Goal: Information Seeking & Learning: Learn about a topic

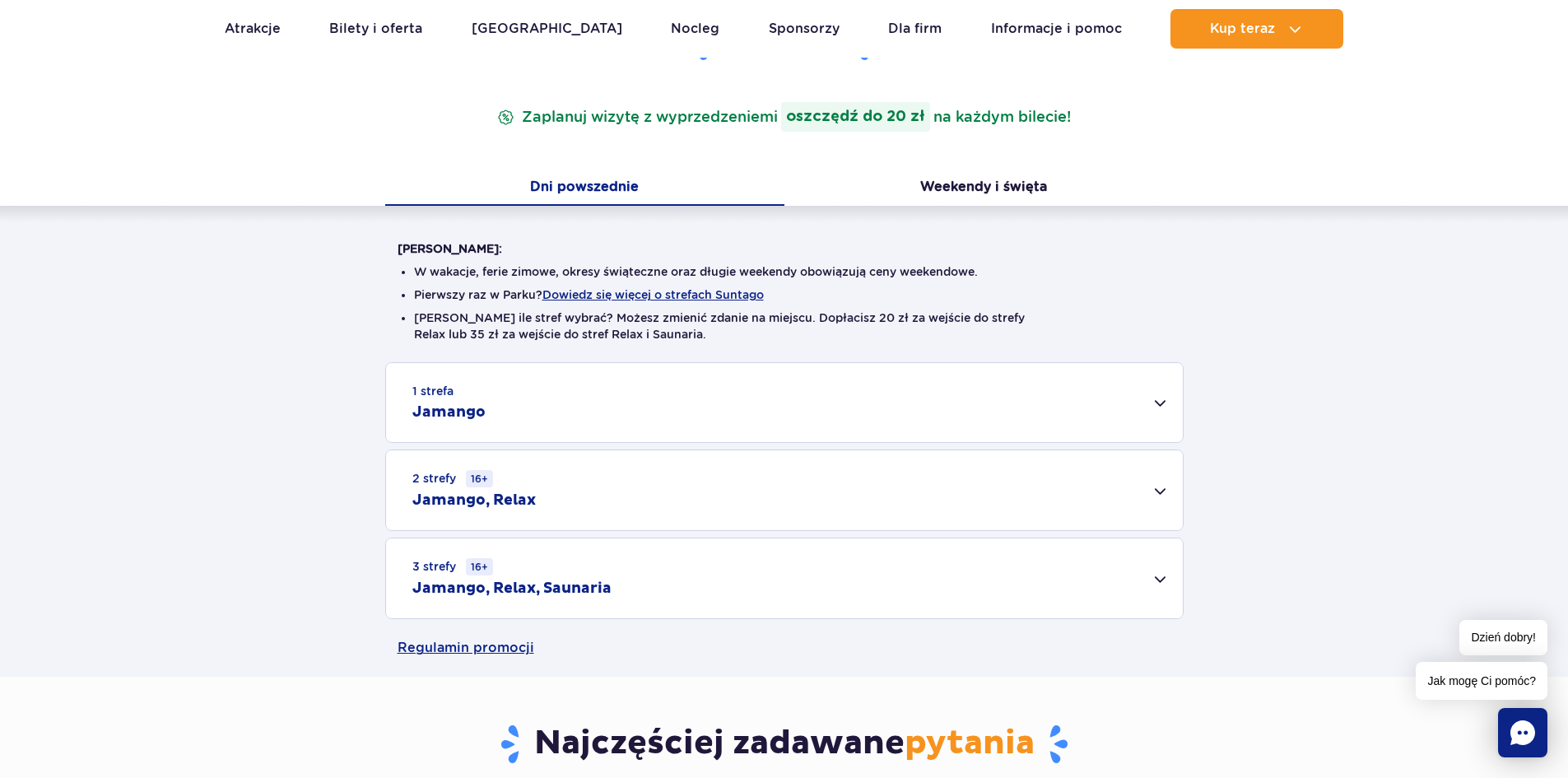
click at [1156, 590] on div "3 strefy 16+ Jamango, Relax, Saunaria" at bounding box center [784, 577] width 796 height 79
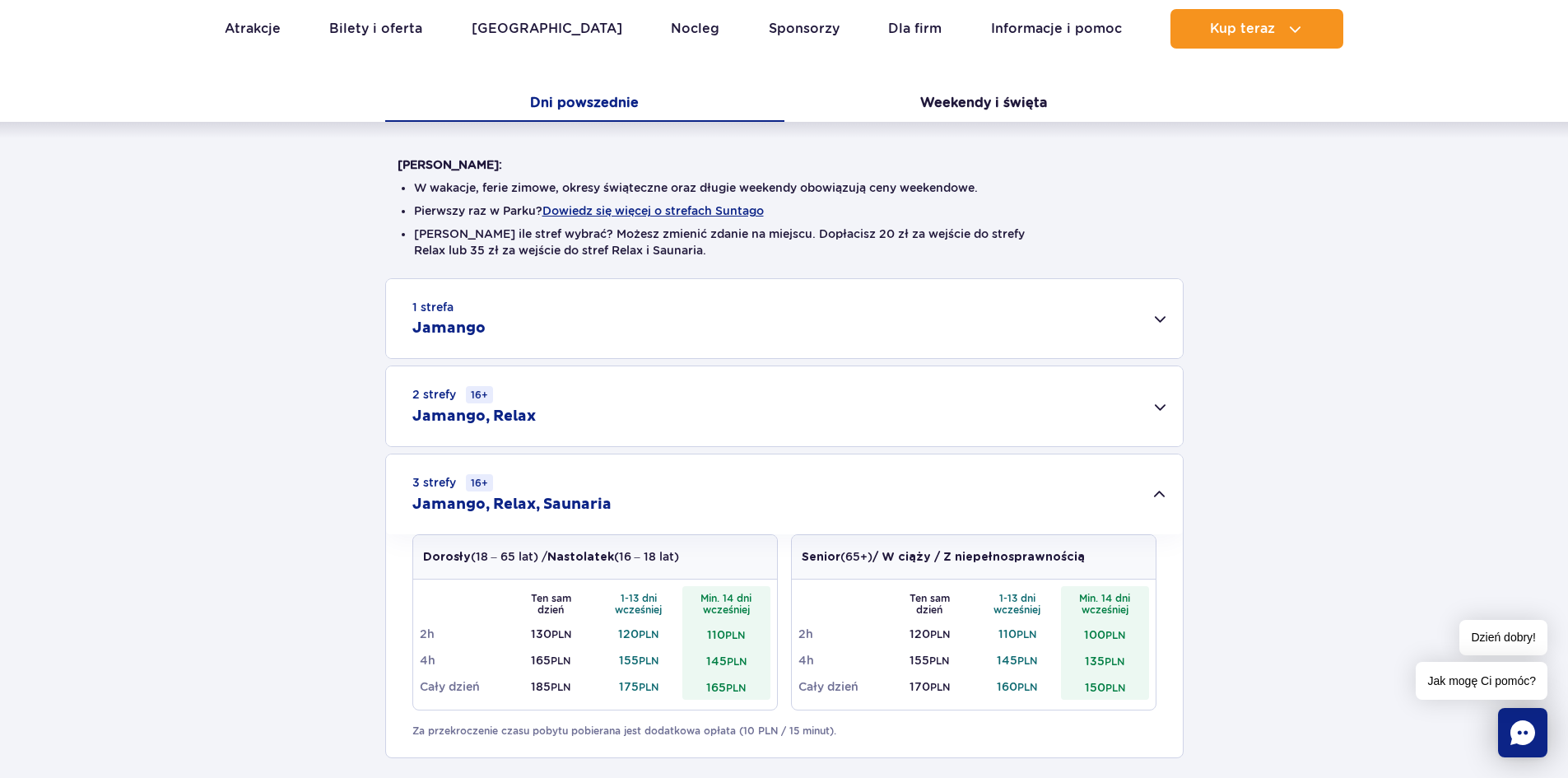
scroll to position [329, 0]
click at [1163, 325] on div "1 strefa Jamango" at bounding box center [784, 320] width 796 height 79
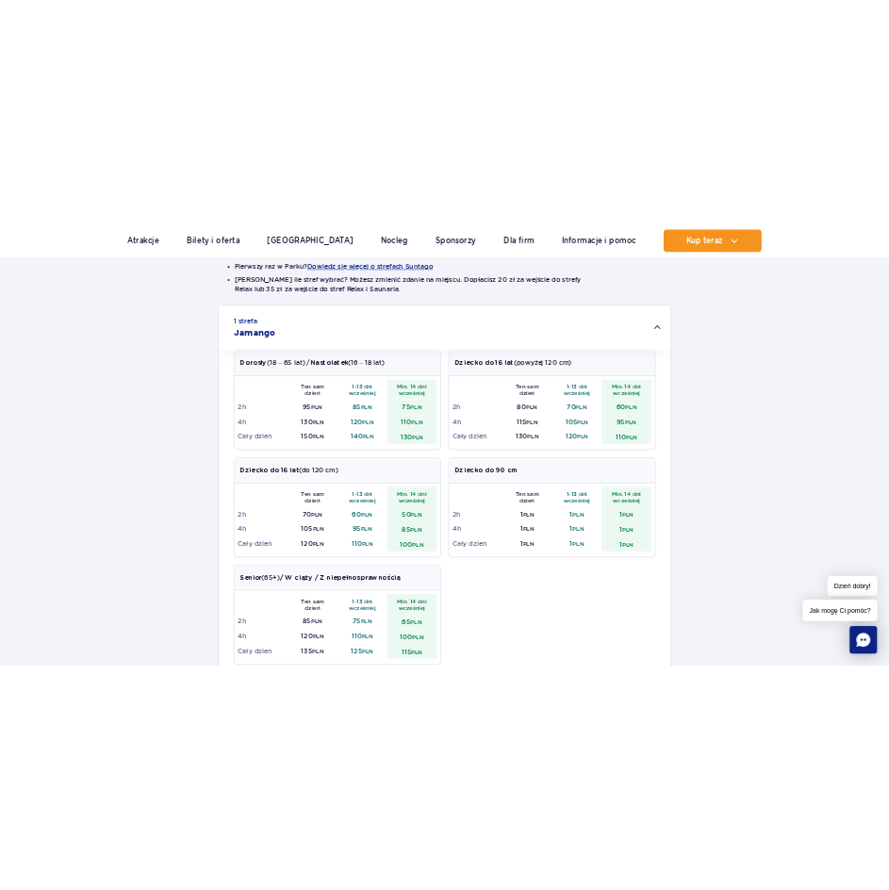
scroll to position [566, 0]
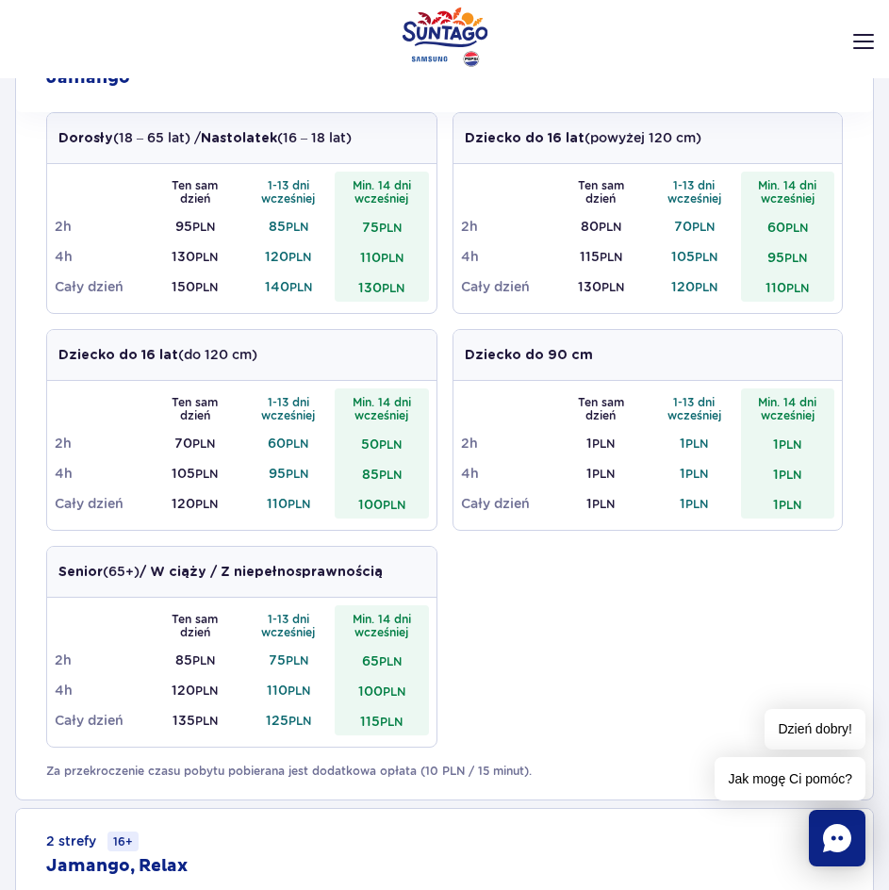
click at [601, 615] on div "Dorosły (18 – 65 lat) / Nastolatek (16 – 18 lat) Ten sam dzień 1-13 dni wcześni…" at bounding box center [444, 437] width 796 height 650
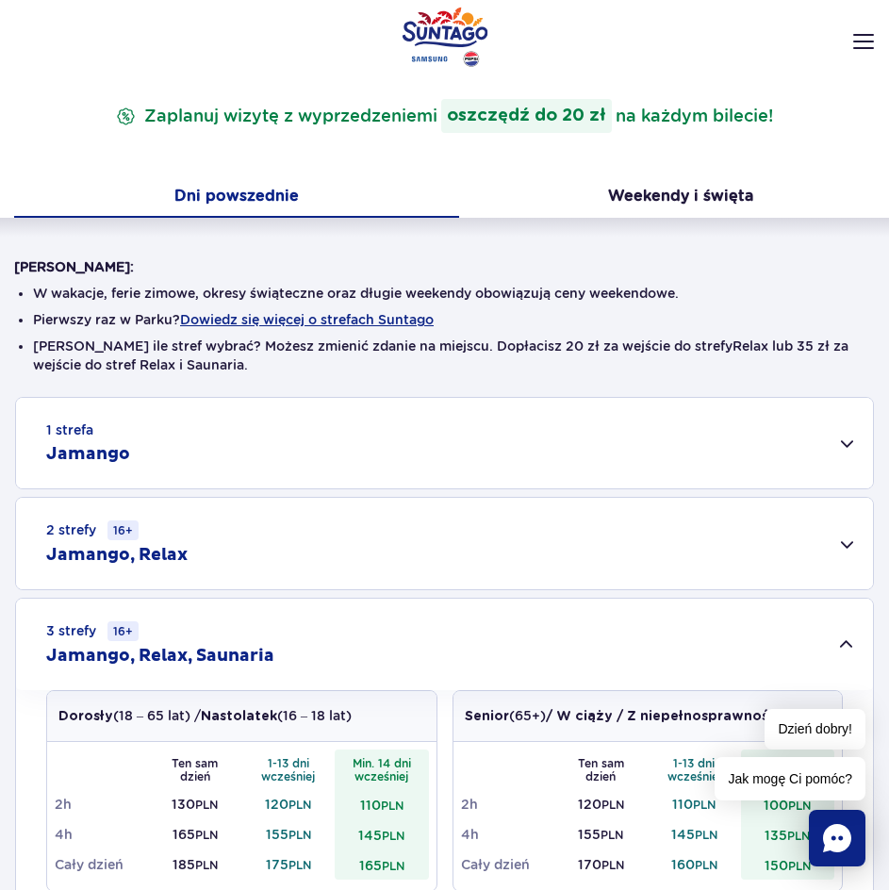
scroll to position [189, 0]
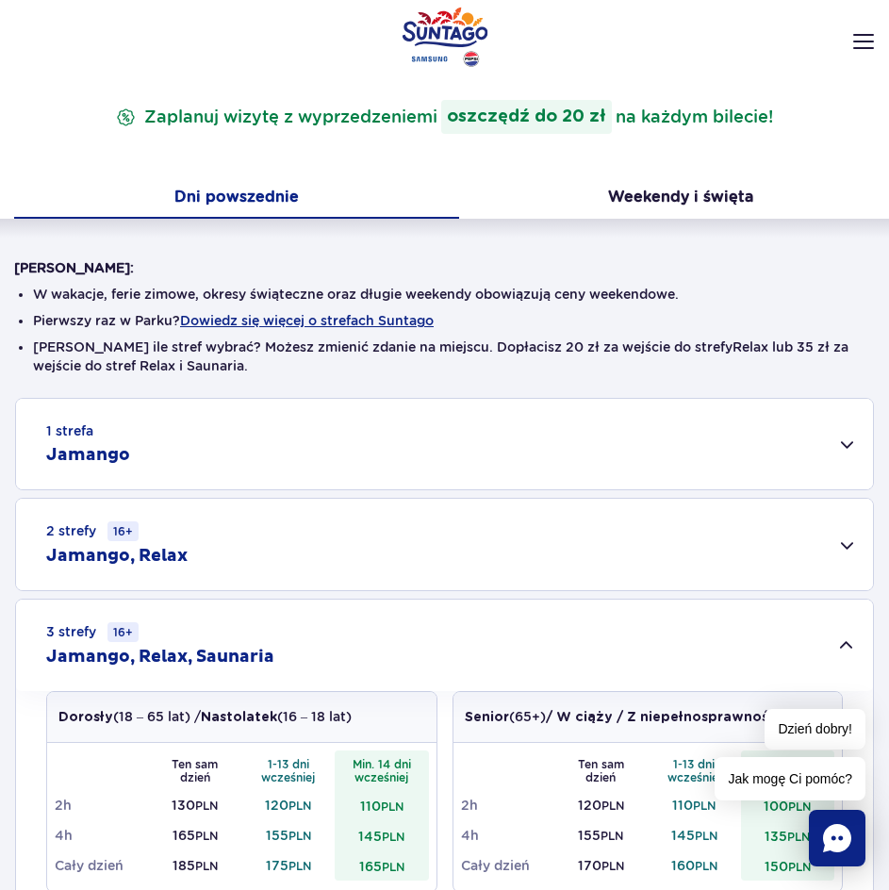
click at [503, 451] on div "1 strefa Jamango" at bounding box center [444, 444] width 857 height 90
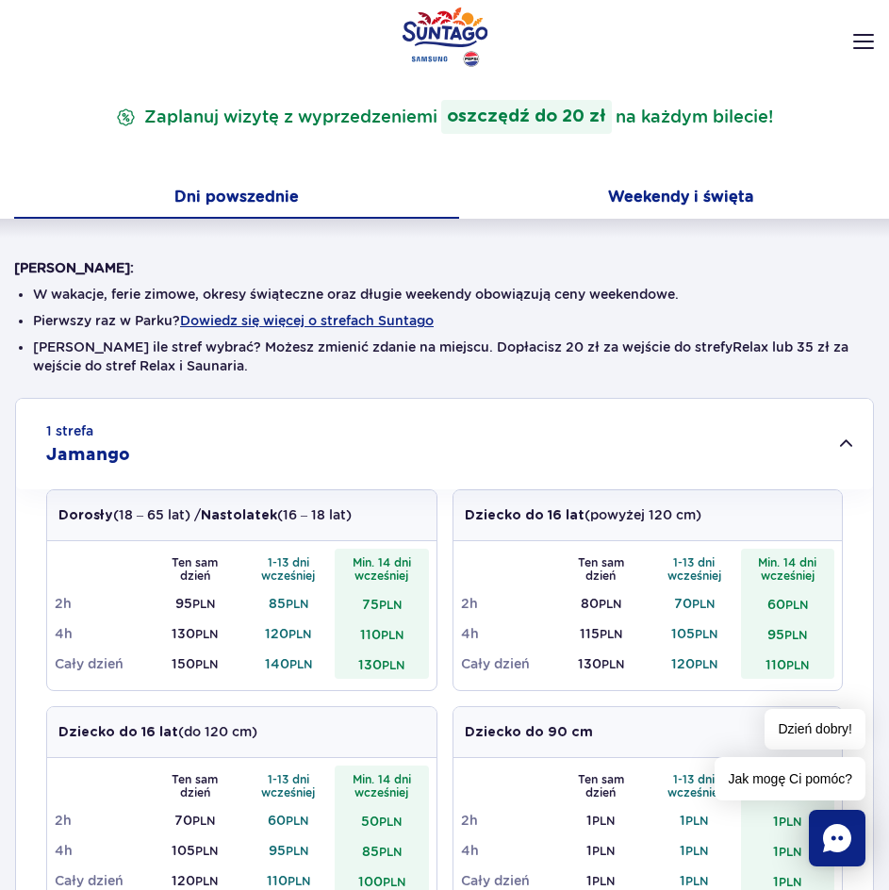
click at [702, 202] on button "Weekendy i święta" at bounding box center [681, 199] width 445 height 40
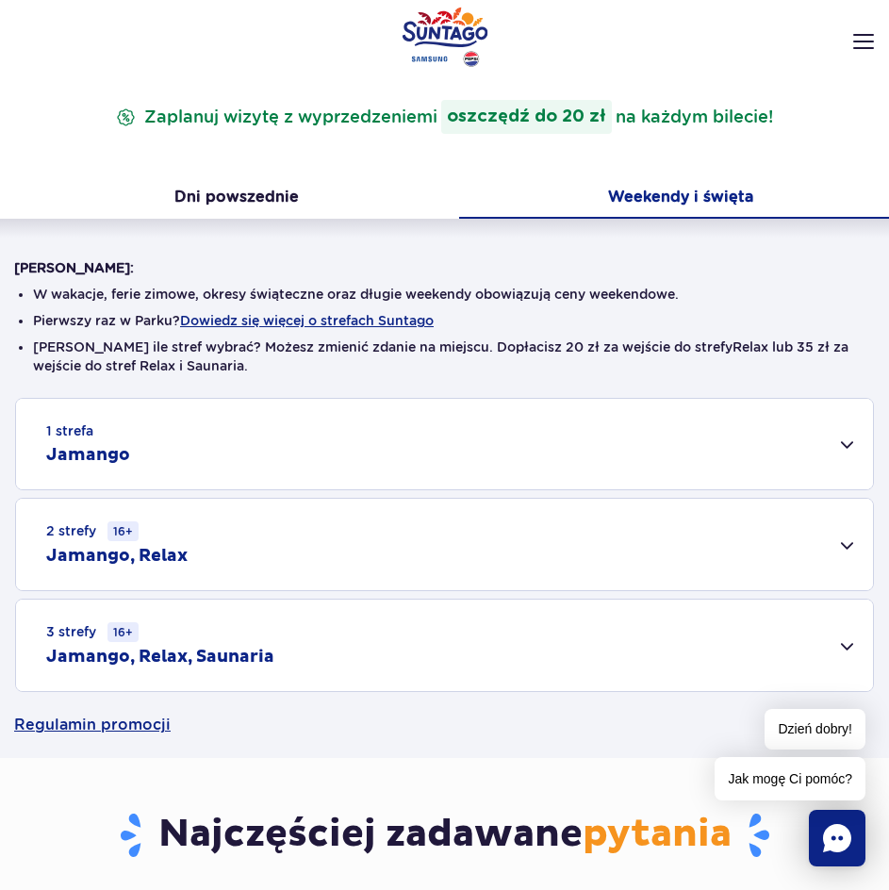
click at [813, 447] on div "1 strefa Jamango" at bounding box center [444, 444] width 857 height 90
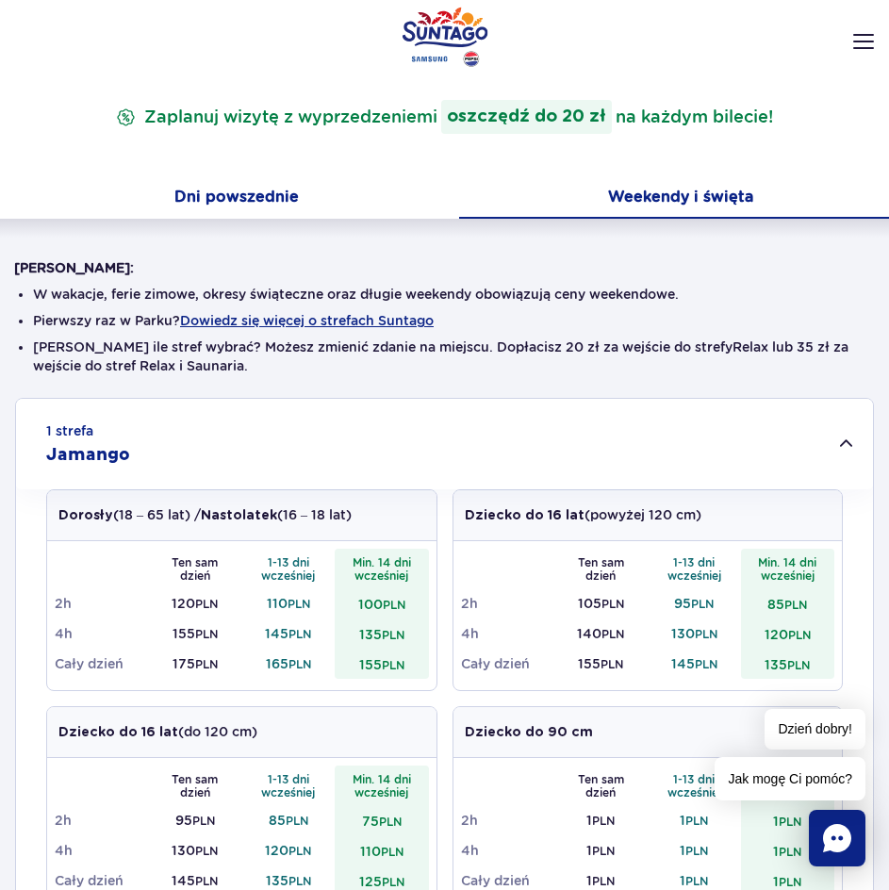
click at [322, 207] on button "Dni powszednie" at bounding box center [236, 199] width 445 height 40
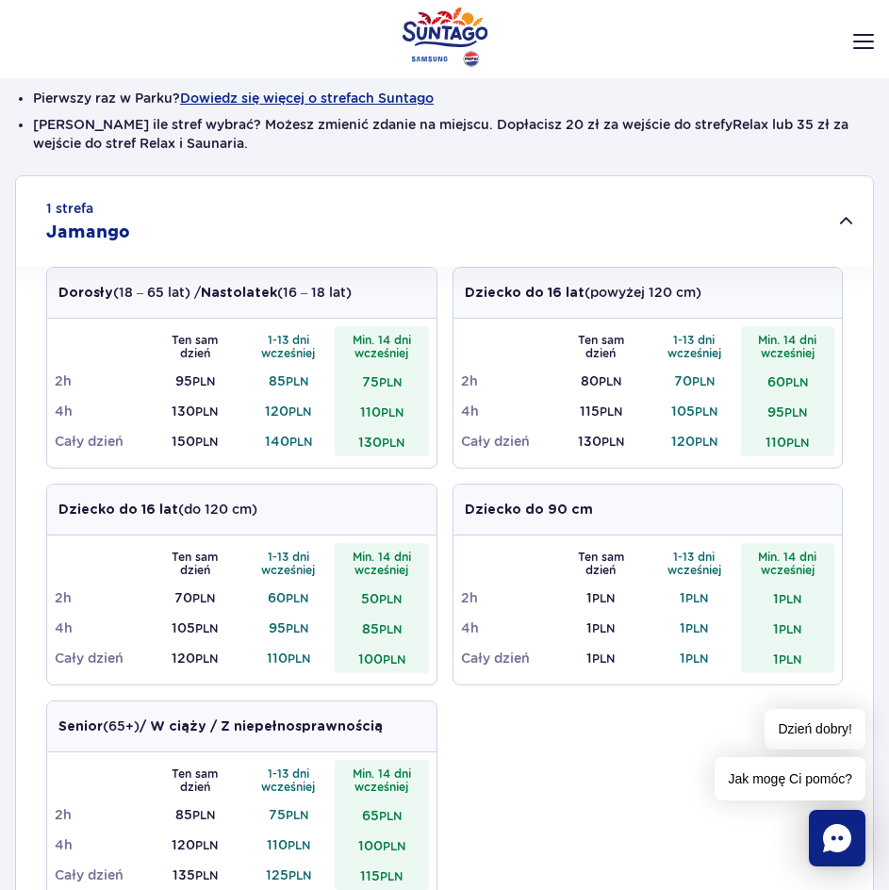
scroll to position [94, 0]
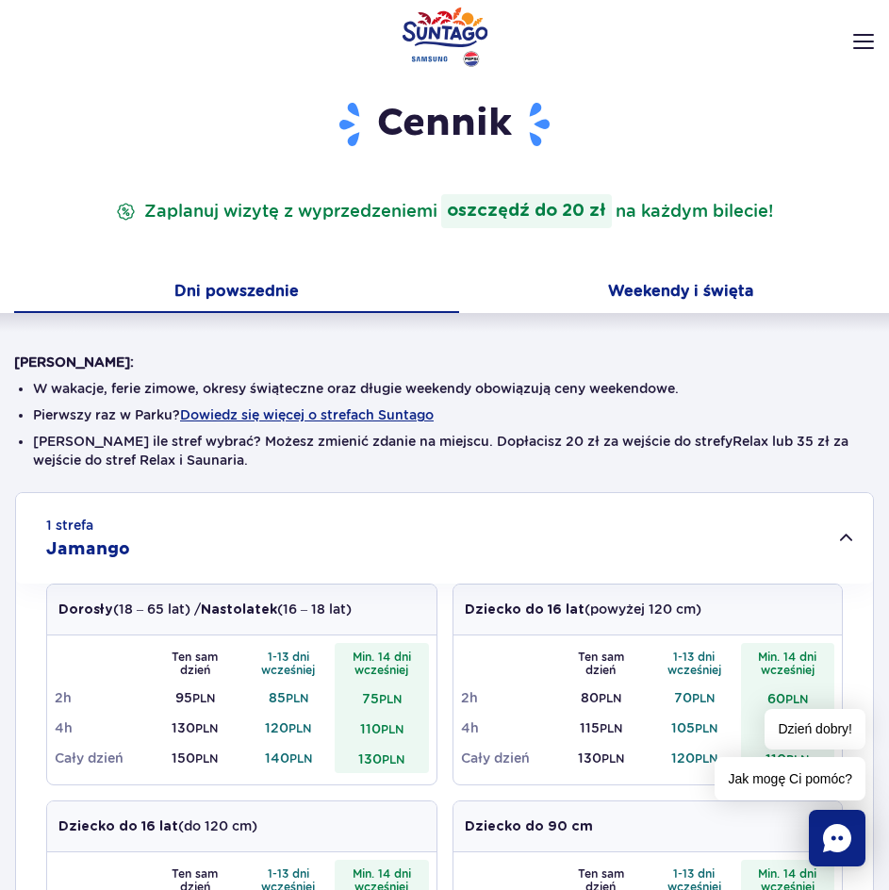
click at [685, 294] on button "Weekendy i święta" at bounding box center [681, 293] width 445 height 40
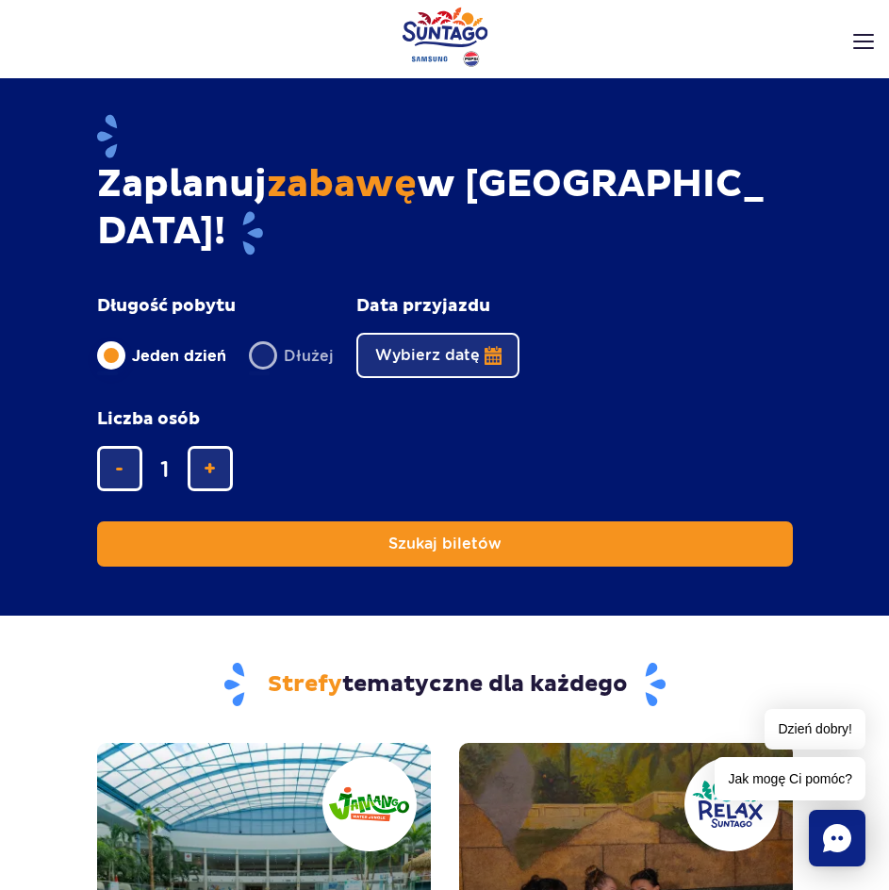
scroll to position [2168, 0]
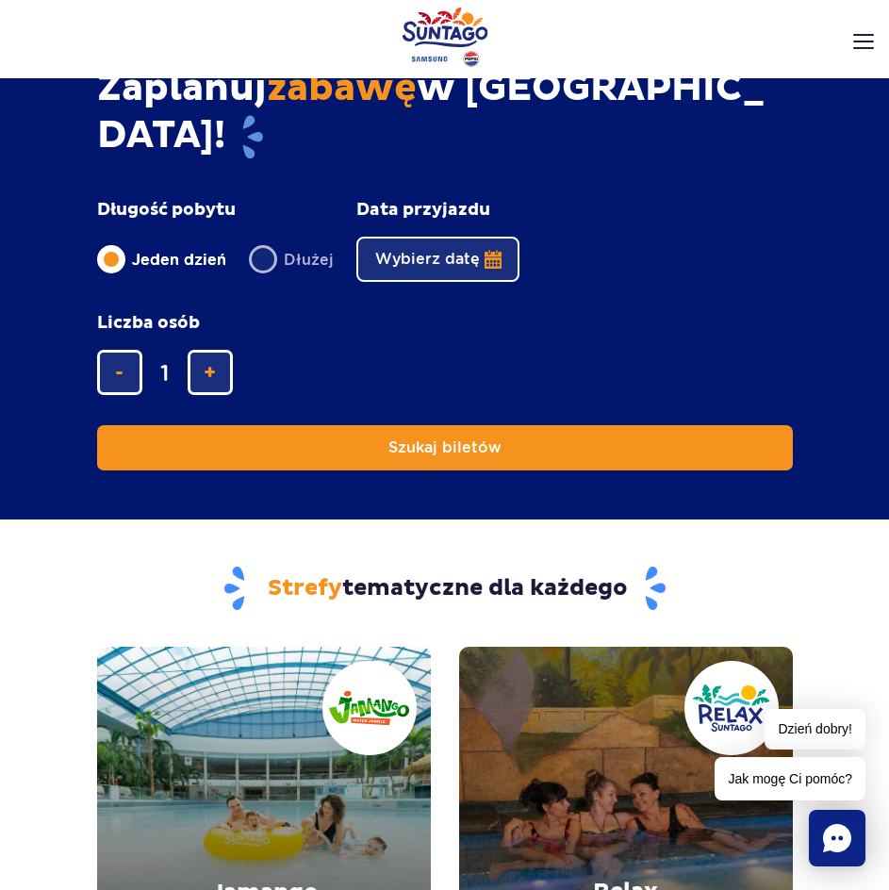
click at [484, 237] on button "Wybierz datę" at bounding box center [437, 259] width 163 height 45
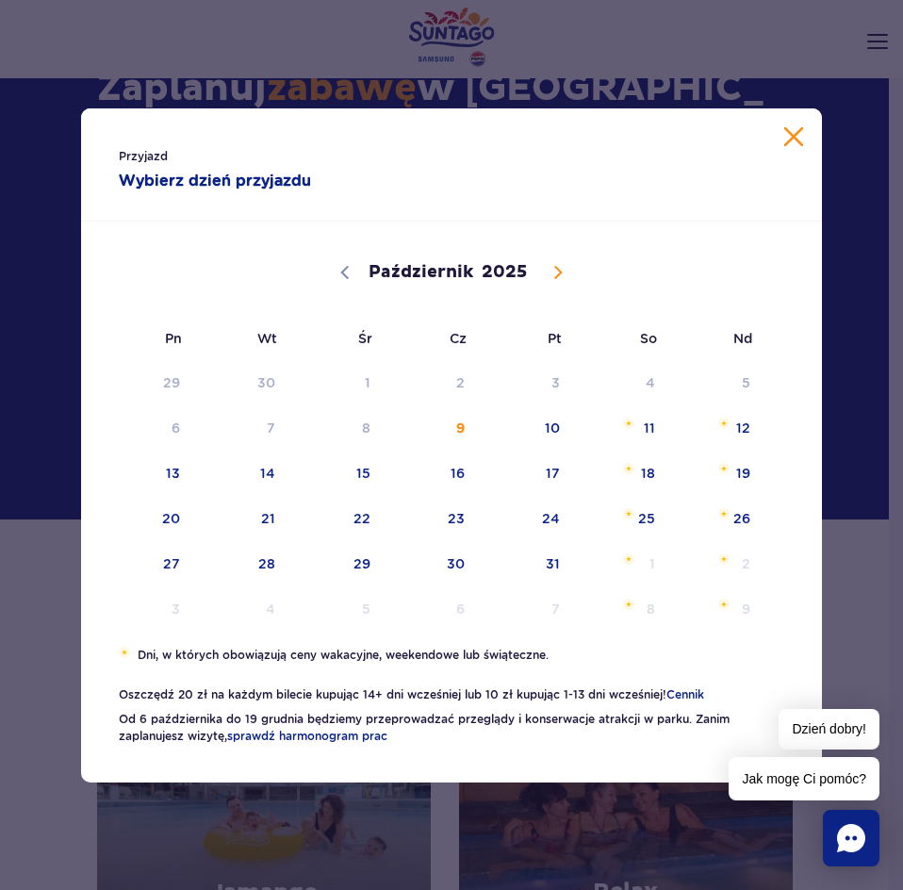
click at [801, 135] on button "Zamknij kalendarz" at bounding box center [793, 136] width 19 height 19
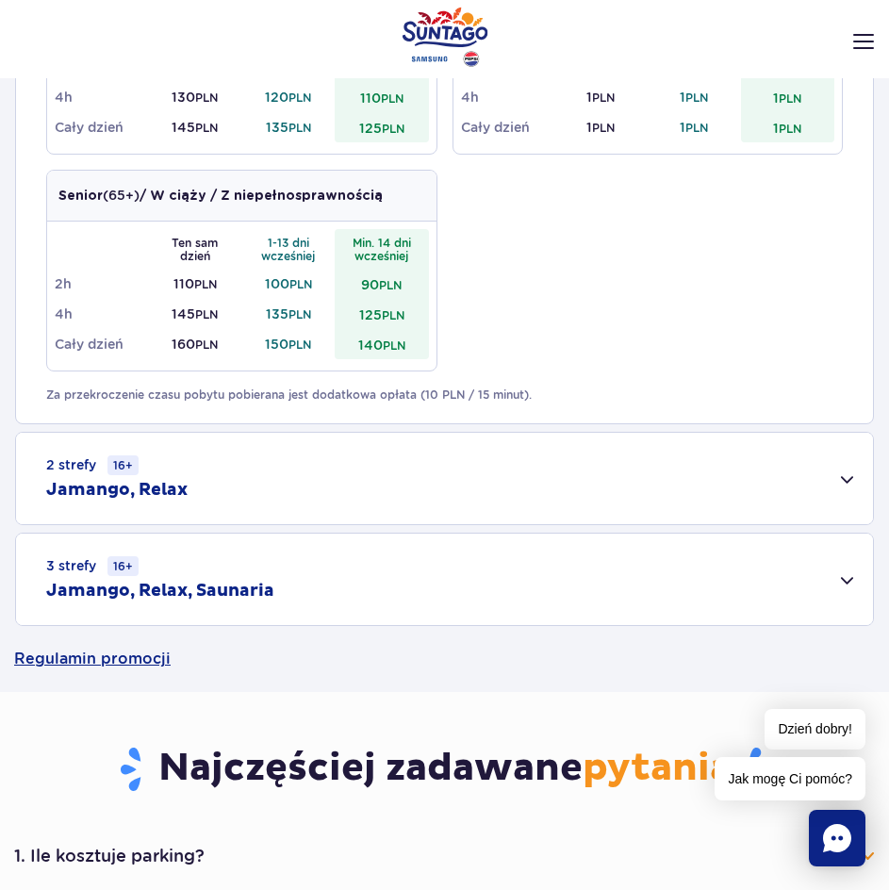
scroll to position [943, 0]
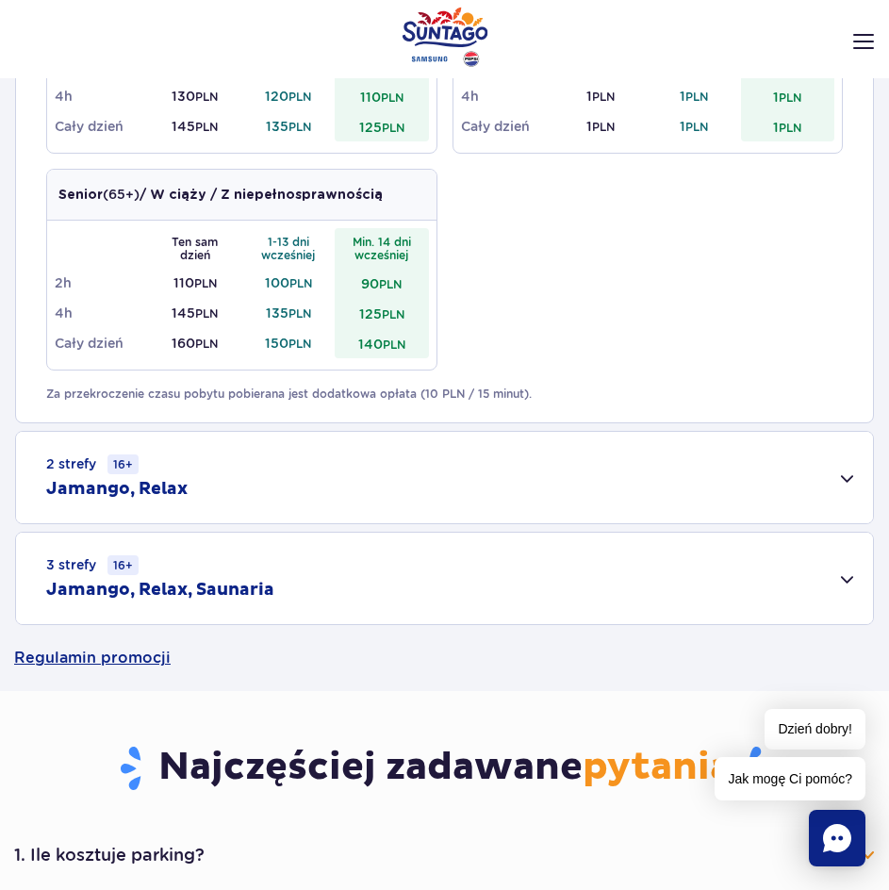
click at [814, 582] on div "3 strefy 16+ Jamango, Relax, Saunaria" at bounding box center [444, 578] width 857 height 91
